Goal: Transaction & Acquisition: Download file/media

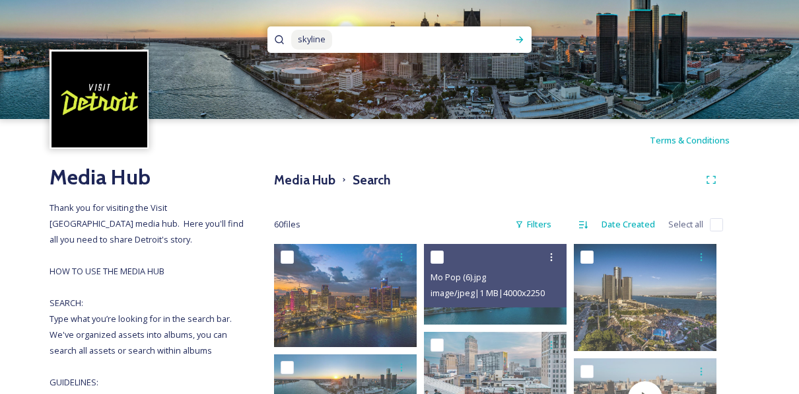
click at [467, 40] on input at bounding box center [413, 39] width 160 height 29
type input "s"
type input "downtown"
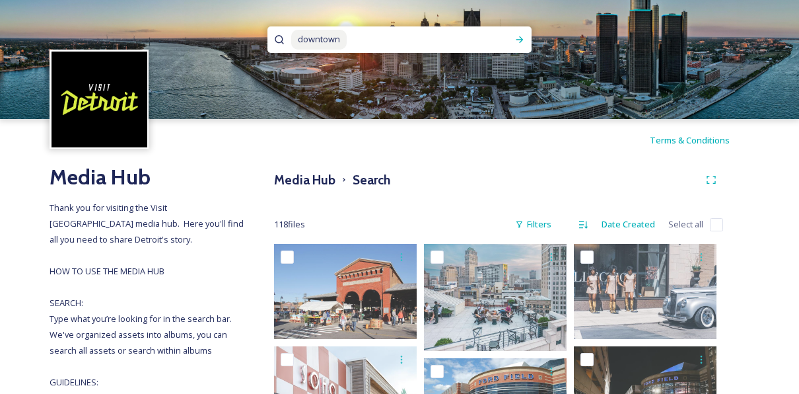
scroll to position [110, 0]
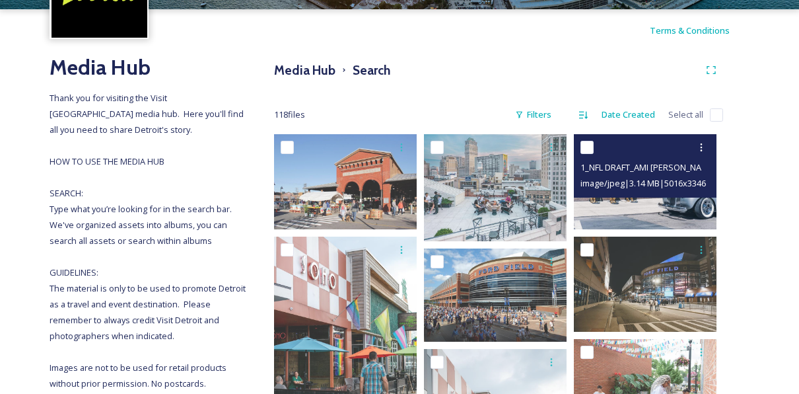
click at [654, 205] on img at bounding box center [645, 181] width 143 height 95
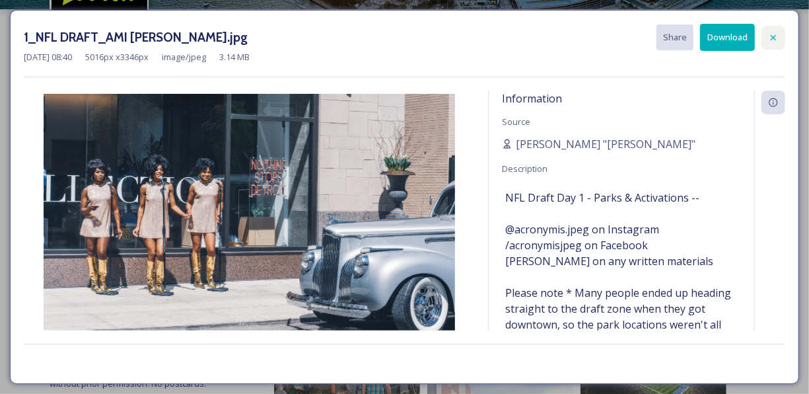
click at [769, 41] on icon at bounding box center [773, 37] width 11 height 11
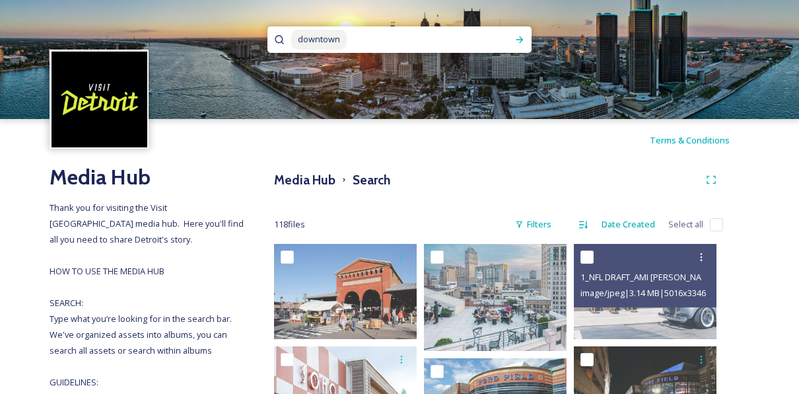
click at [380, 44] on input at bounding box center [424, 39] width 153 height 29
type input "downtown [GEOGRAPHIC_DATA]"
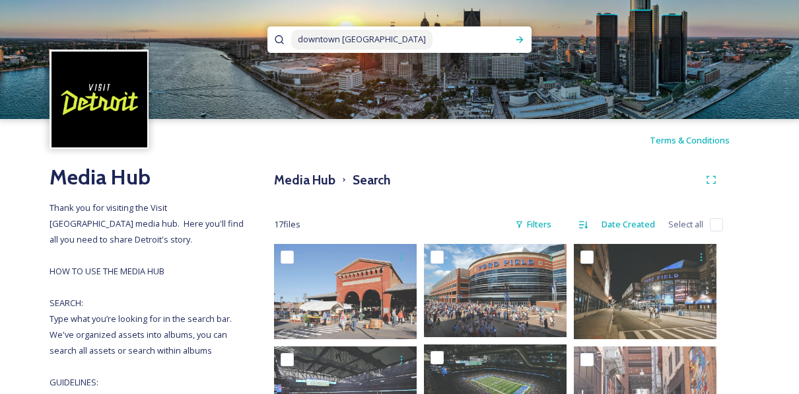
drag, startPoint x: 407, startPoint y: 46, endPoint x: 271, endPoint y: 38, distance: 136.9
click at [271, 38] on div "downtown [GEOGRAPHIC_DATA]" at bounding box center [399, 39] width 264 height 26
type input "d"
type input "[GEOGRAPHIC_DATA]"
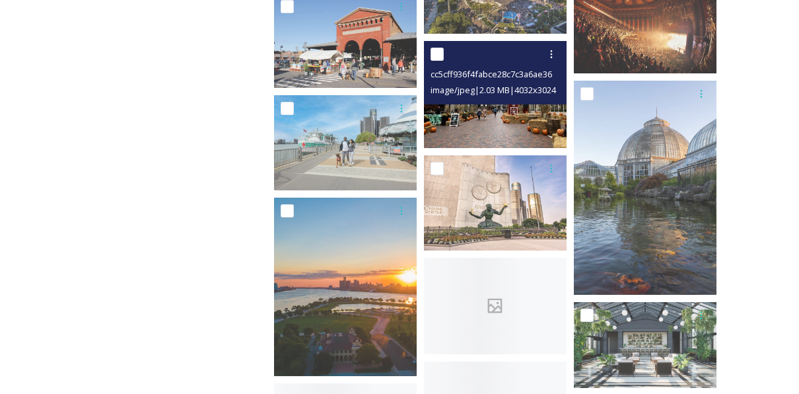
scroll to position [880, 0]
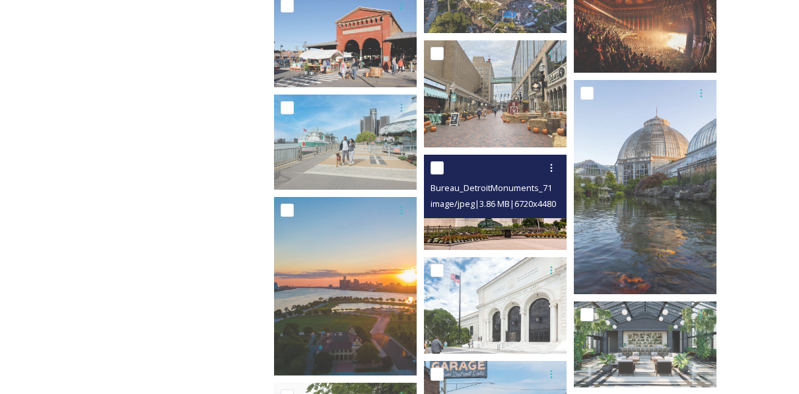
click at [515, 234] on img at bounding box center [495, 202] width 143 height 95
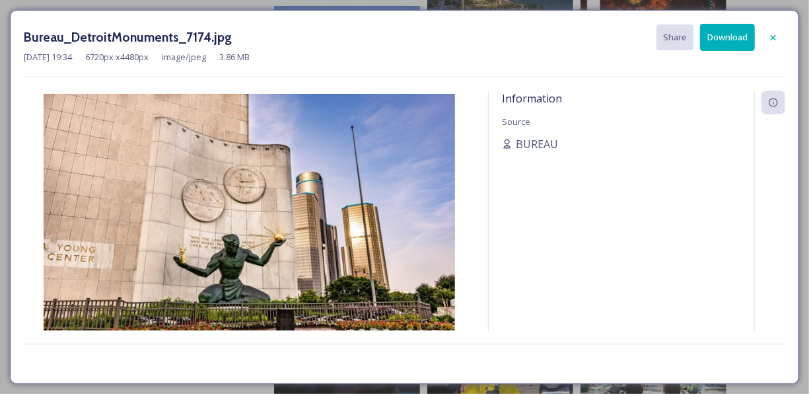
click at [740, 36] on button "Download" at bounding box center [727, 37] width 55 height 27
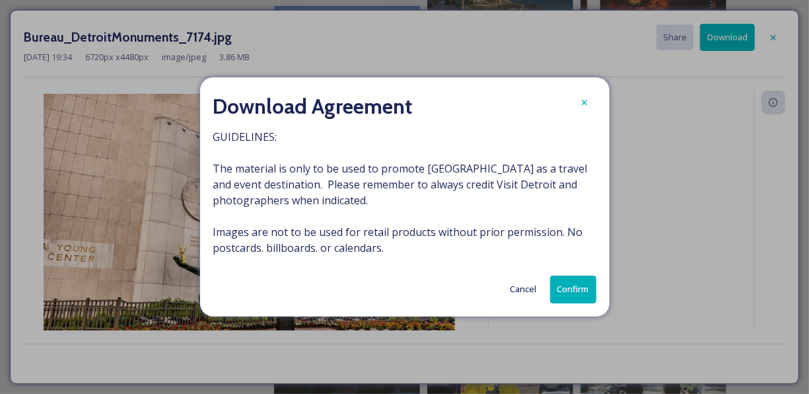
click at [574, 283] on button "Confirm" at bounding box center [573, 288] width 46 height 27
